Goal: Task Accomplishment & Management: Manage account settings

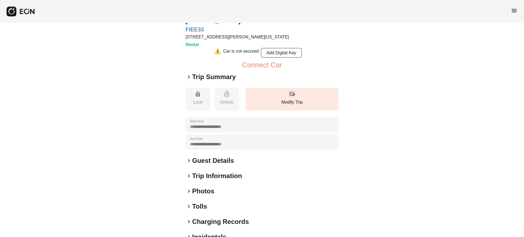
scroll to position [34, 0]
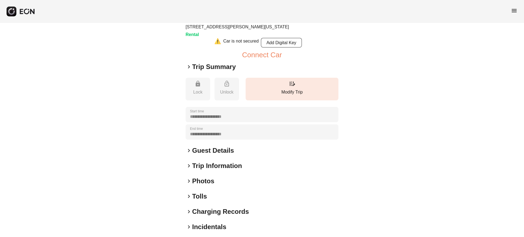
click at [202, 181] on h2 "Photos" at bounding box center [203, 181] width 22 height 9
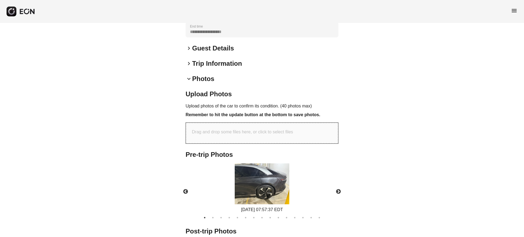
scroll to position [205, 0]
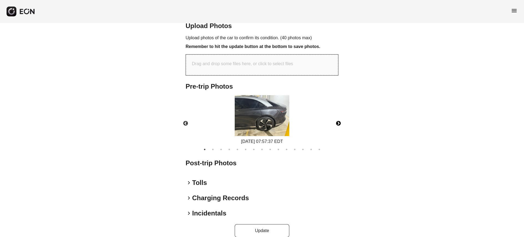
click at [337, 123] on button "Next" at bounding box center [338, 123] width 19 height 19
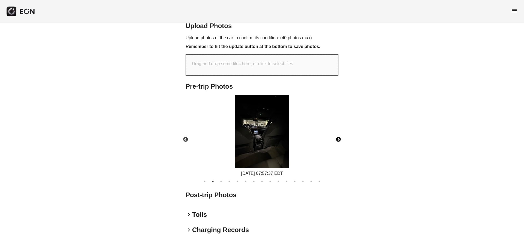
click at [337, 123] on div "[DATE] 07:57:37 EDT" at bounding box center [262, 136] width 162 height 82
click at [341, 138] on button "Next" at bounding box center [338, 139] width 19 height 19
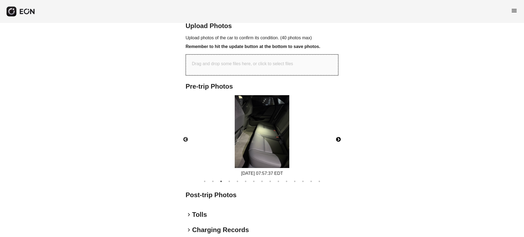
click at [341, 138] on button "Next" at bounding box center [338, 139] width 19 height 19
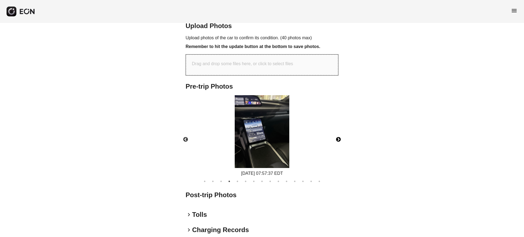
click at [341, 138] on button "Next" at bounding box center [338, 139] width 19 height 19
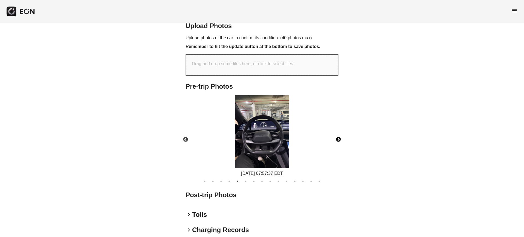
click at [341, 138] on button "Next" at bounding box center [338, 139] width 19 height 19
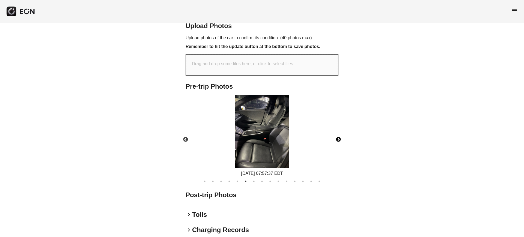
drag, startPoint x: 341, startPoint y: 138, endPoint x: 338, endPoint y: 140, distance: 3.4
click at [341, 139] on button "Next" at bounding box center [338, 139] width 19 height 19
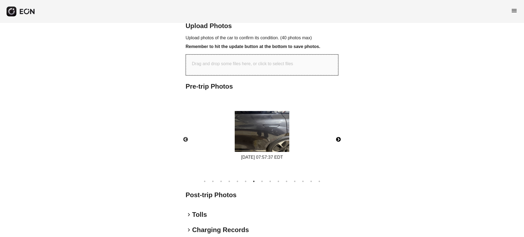
click at [338, 140] on button "Next" at bounding box center [338, 139] width 19 height 19
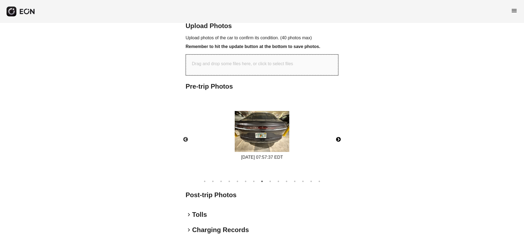
click at [338, 140] on button "Next" at bounding box center [338, 139] width 19 height 19
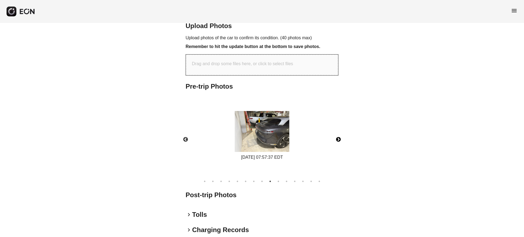
click at [338, 140] on button "Next" at bounding box center [338, 139] width 19 height 19
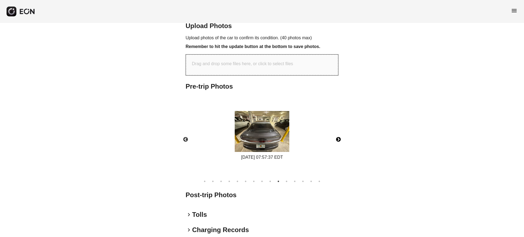
click at [338, 140] on button "Next" at bounding box center [338, 139] width 19 height 19
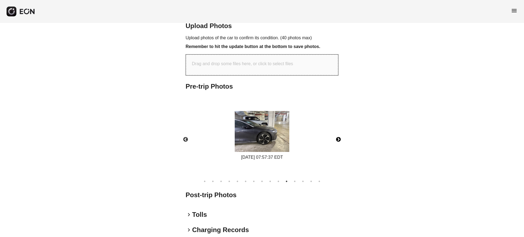
click at [338, 140] on button "Next" at bounding box center [338, 139] width 19 height 19
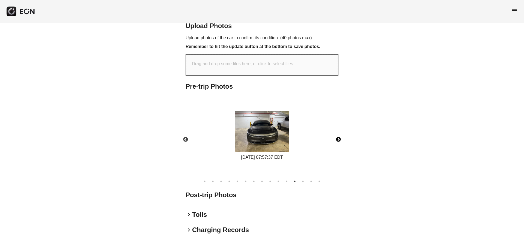
click at [338, 140] on button "Next" at bounding box center [338, 139] width 19 height 19
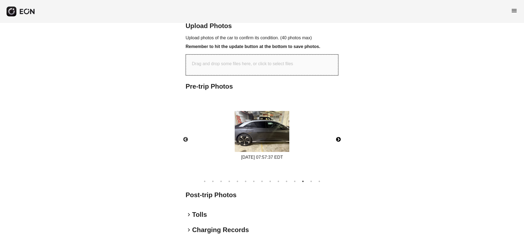
click at [338, 140] on button "Next" at bounding box center [338, 139] width 19 height 19
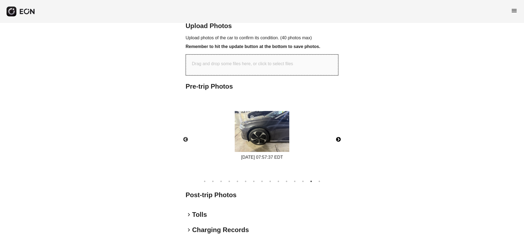
click at [338, 140] on button "Next" at bounding box center [338, 139] width 19 height 19
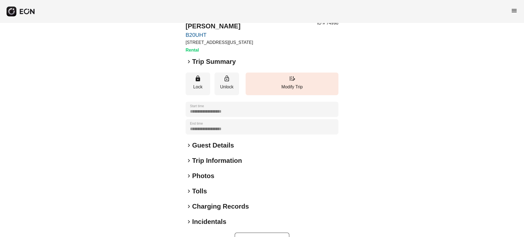
scroll to position [35, 0]
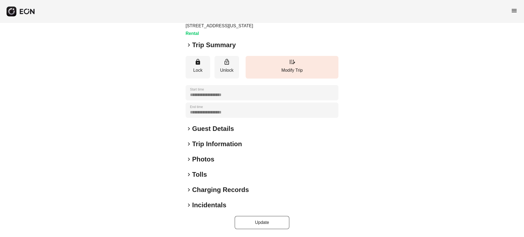
click at [207, 166] on div "**********" at bounding box center [262, 113] width 153 height 234
click at [207, 157] on h2 "Photos" at bounding box center [203, 159] width 22 height 9
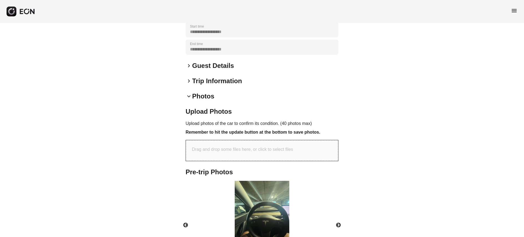
scroll to position [151, 0]
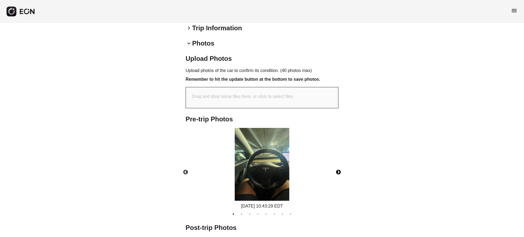
click at [334, 173] on button "Next" at bounding box center [338, 172] width 19 height 19
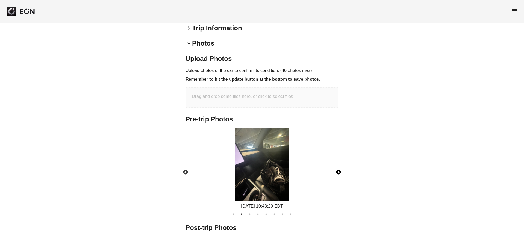
click at [339, 172] on button "Next" at bounding box center [338, 172] width 19 height 19
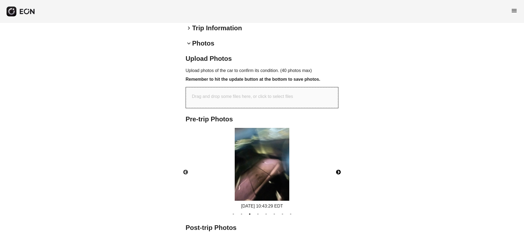
click at [339, 172] on button "Next" at bounding box center [338, 172] width 19 height 19
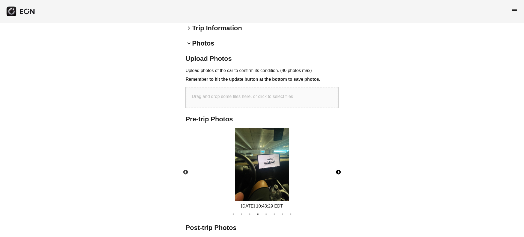
click at [339, 172] on button "Next" at bounding box center [338, 172] width 19 height 19
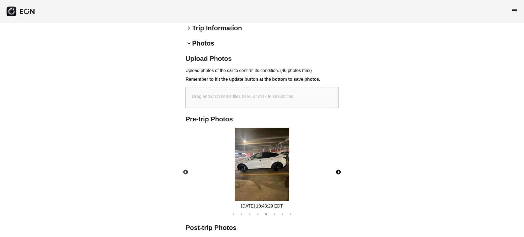
click at [339, 172] on button "Next" at bounding box center [338, 172] width 19 height 19
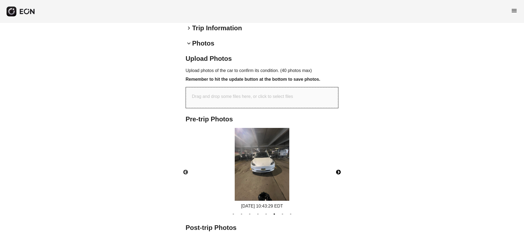
click at [339, 172] on button "Next" at bounding box center [338, 172] width 19 height 19
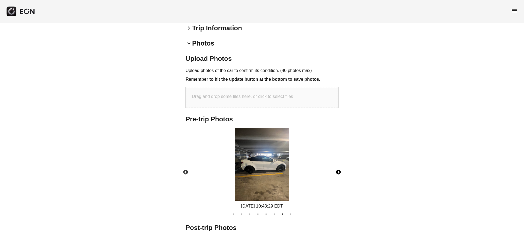
click at [339, 172] on button "Next" at bounding box center [338, 172] width 19 height 19
click at [312, 98] on div "Drag and drop some files here, or click to select files" at bounding box center [262, 97] width 152 height 21
type input "**********"
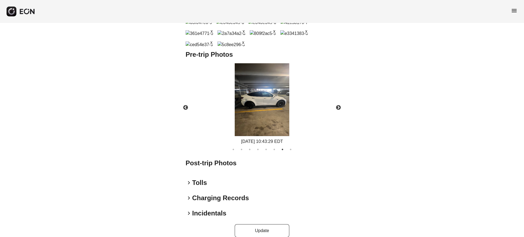
scroll to position [319, 0]
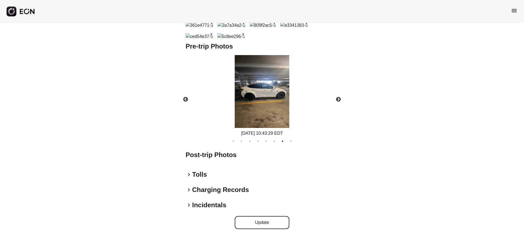
click at [286, 223] on button "Update" at bounding box center [262, 222] width 55 height 13
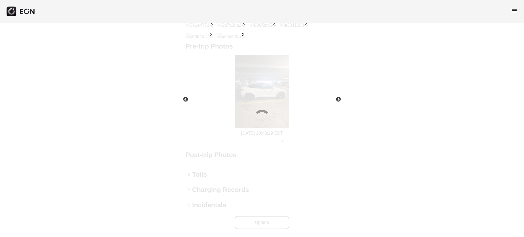
scroll to position [232, 0]
